Goal: Consume media (video, audio)

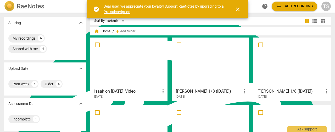
scroll to position [2103, 0]
click at [120, 12] on link "Pro subscription" at bounding box center [117, 12] width 27 height 4
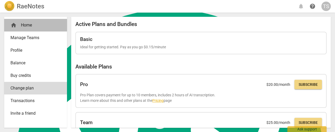
click at [17, 27] on div "home Home" at bounding box center [33, 25] width 46 height 6
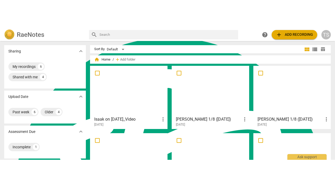
scroll to position [26, 0]
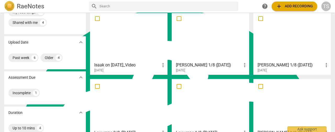
click at [201, 37] on div at bounding box center [211, 36] width 74 height 46
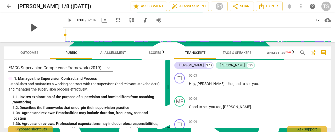
click at [30, 29] on span "play_arrow" at bounding box center [34, 28] width 14 height 14
click at [48, 31] on div "pause" at bounding box center [33, 27] width 59 height 29
click at [115, 20] on span "fullscreen" at bounding box center [118, 20] width 6 height 6
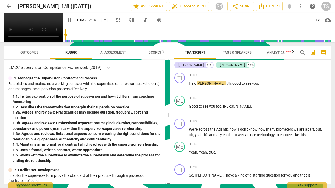
scroll to position [2065, 0]
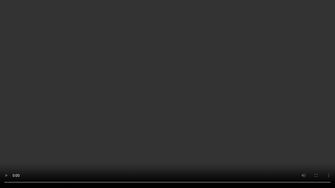
type input "7"
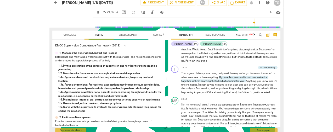
scroll to position [2103, 0]
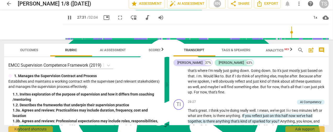
click at [66, 18] on span "pause" at bounding box center [69, 17] width 6 height 6
type input "1652"
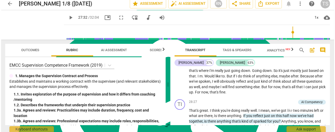
scroll to position [2697, 0]
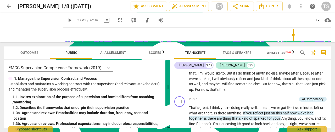
click at [111, 52] on span "AI Assessment" at bounding box center [113, 53] width 26 height 4
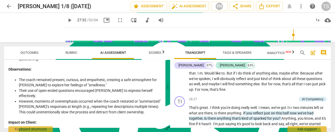
scroll to position [288, 0]
